Goal: Task Accomplishment & Management: Manage account settings

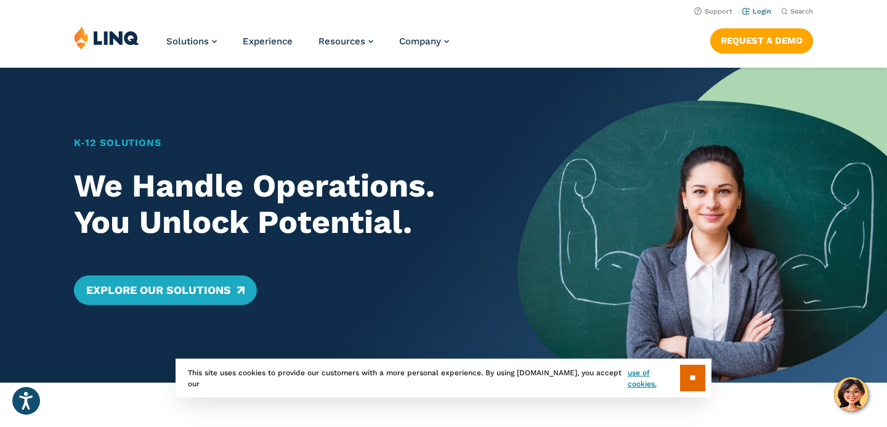
click at [762, 6] on li "Login" at bounding box center [756, 11] width 29 height 14
click at [761, 9] on link "Login" at bounding box center [756, 11] width 29 height 8
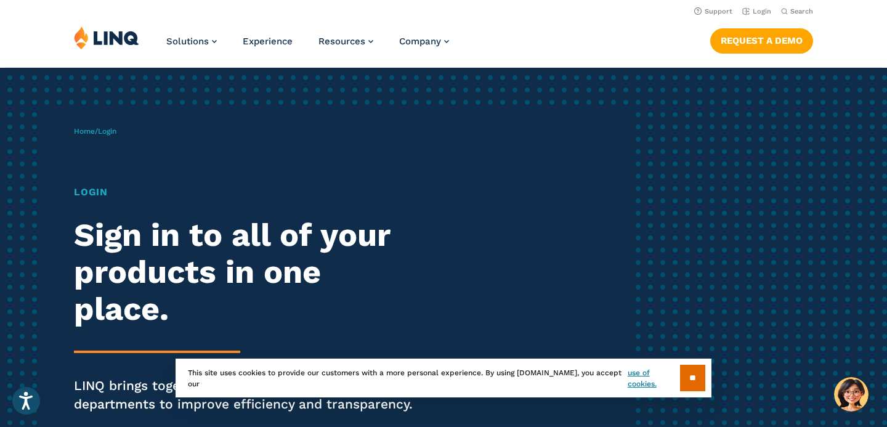
click at [91, 191] on h1 "Login" at bounding box center [245, 192] width 342 height 15
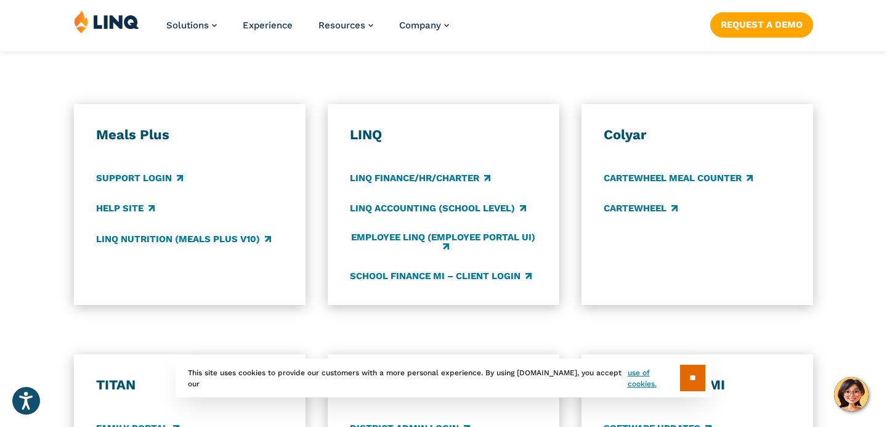
scroll to position [687, 0]
